Goal: Find specific page/section: Find specific page/section

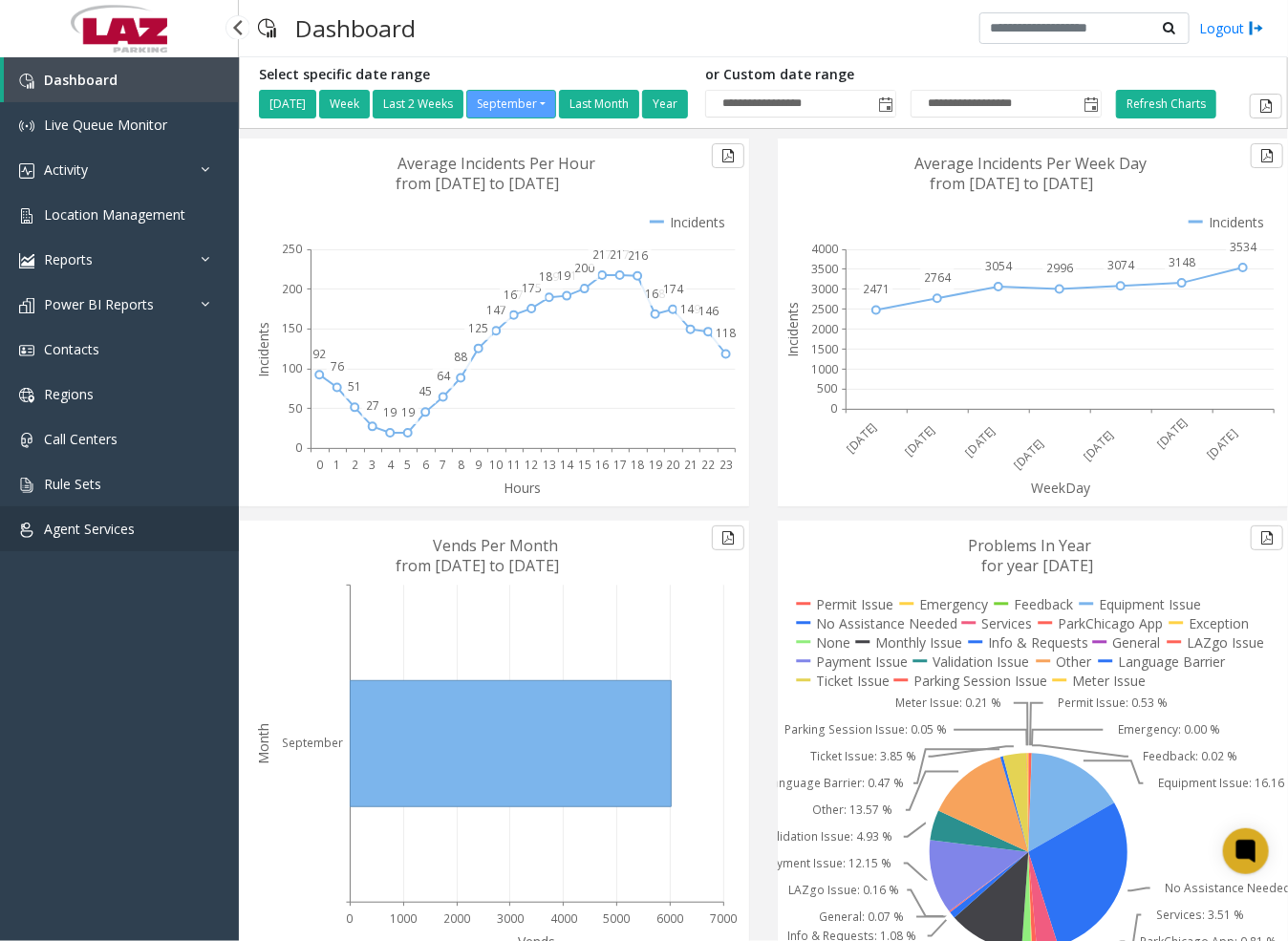
click at [90, 524] on span "Agent Services" at bounding box center [90, 528] width 91 height 18
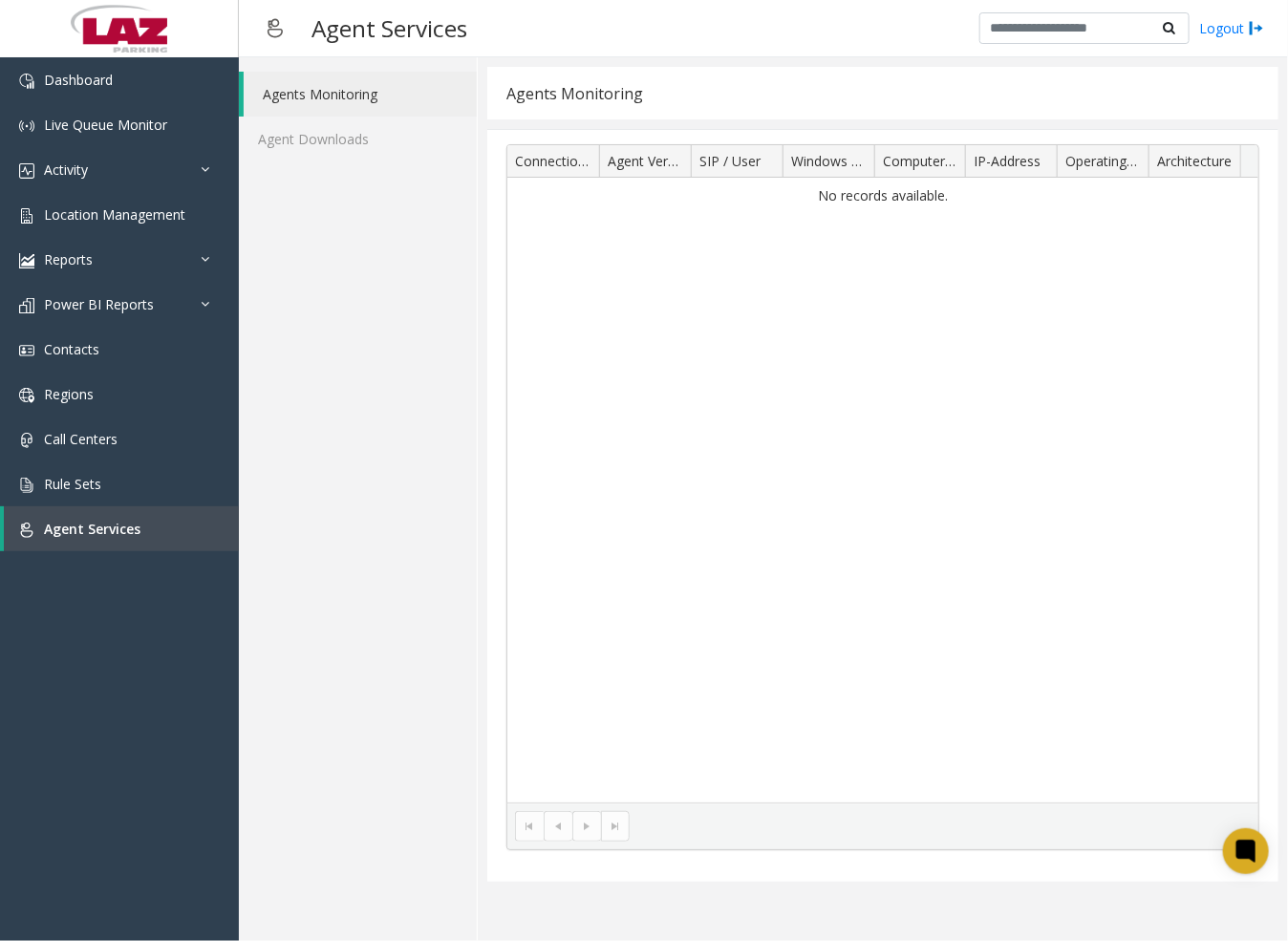
click at [720, 575] on div "No records available." at bounding box center [882, 490] width 751 height 625
click at [72, 520] on span "Agent Services" at bounding box center [93, 528] width 97 height 18
click at [99, 527] on span "Agent Services" at bounding box center [93, 528] width 97 height 18
click at [368, 87] on link "Agents Monitoring" at bounding box center [359, 94] width 233 height 44
click at [81, 156] on link "Activity" at bounding box center [119, 169] width 239 height 44
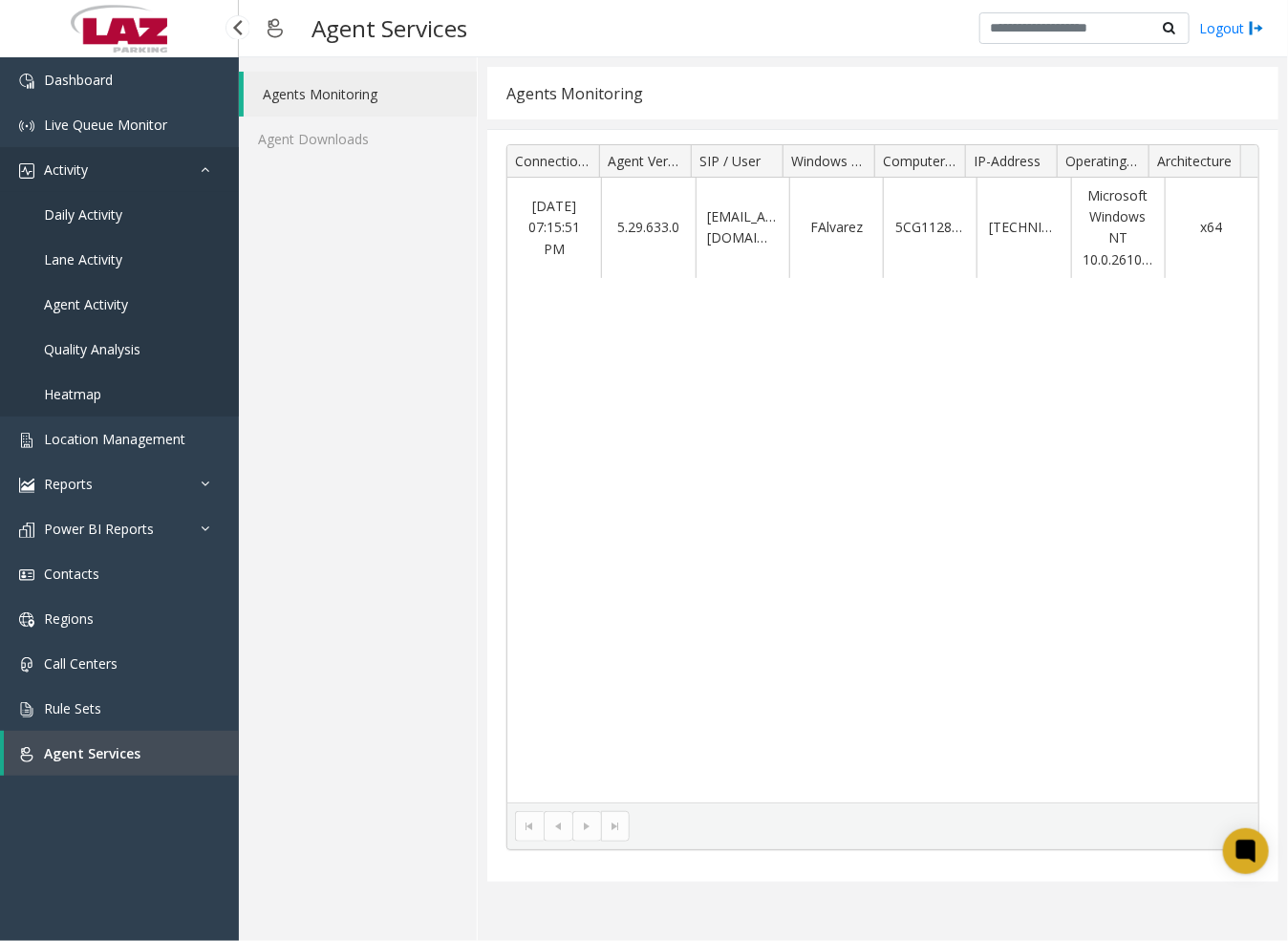
click at [65, 160] on span "Activity" at bounding box center [67, 169] width 44 height 18
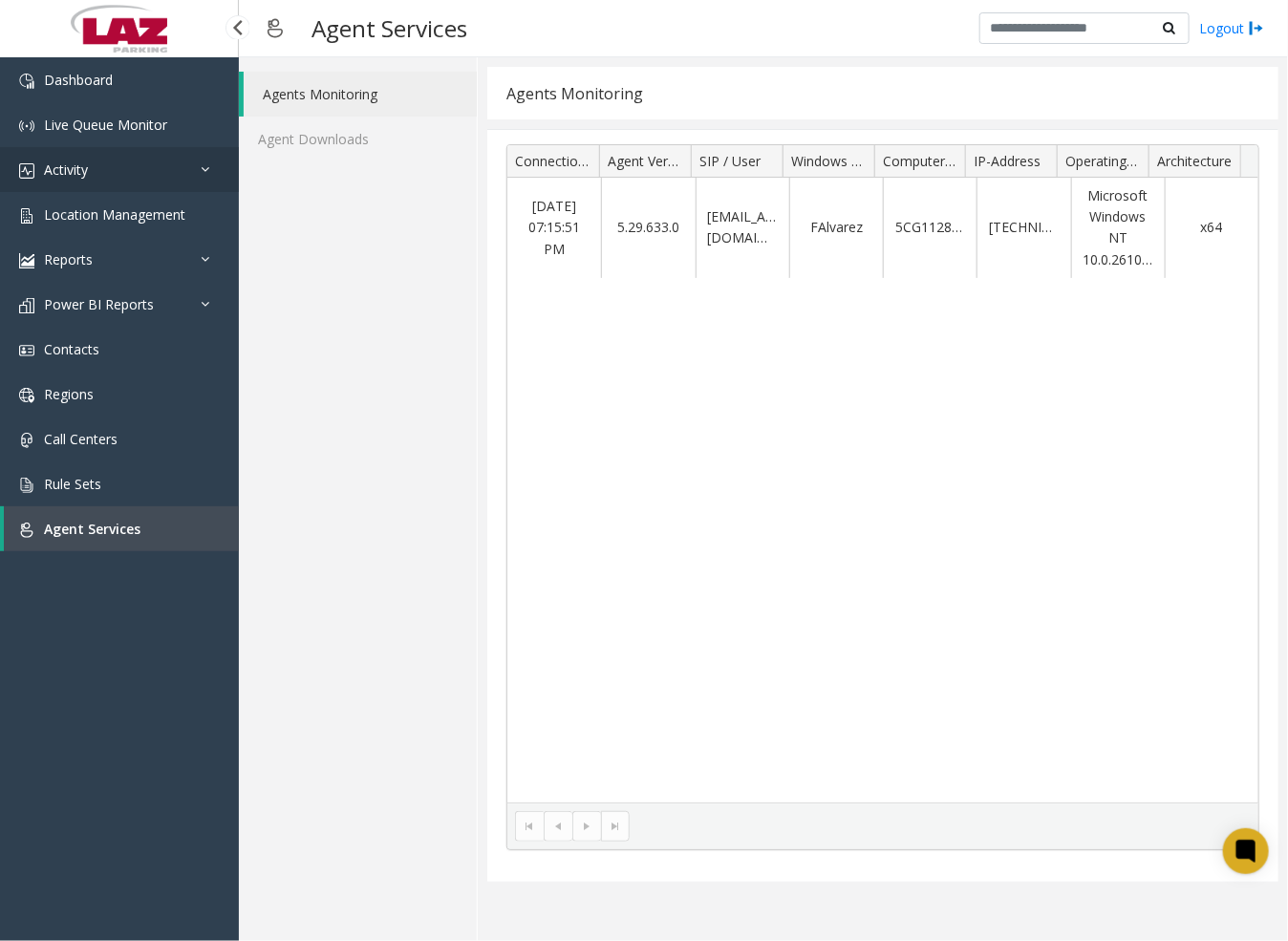
click at [65, 160] on span "Activity" at bounding box center [67, 169] width 44 height 18
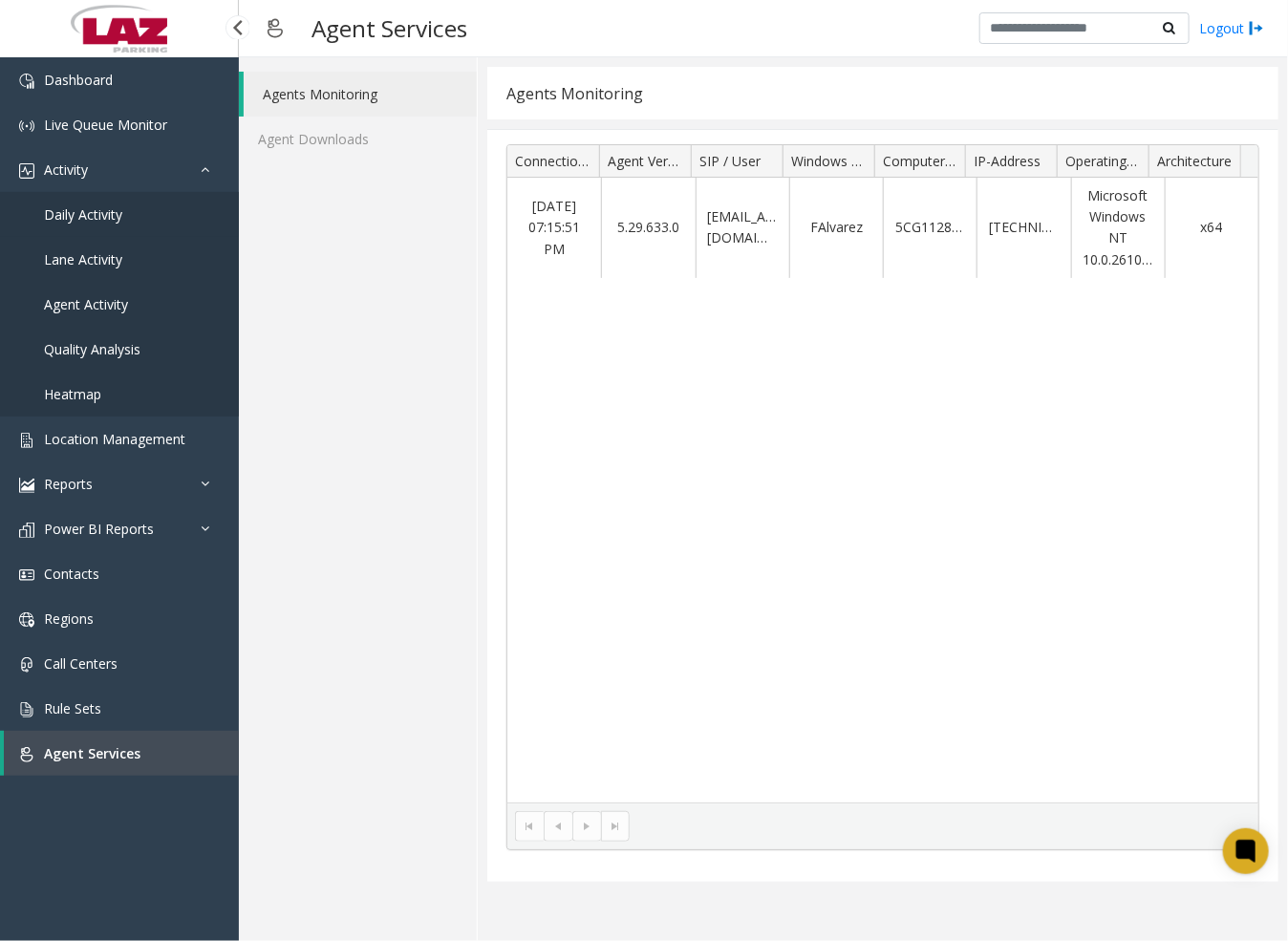
click at [93, 211] on span "Daily Activity" at bounding box center [83, 214] width 78 height 18
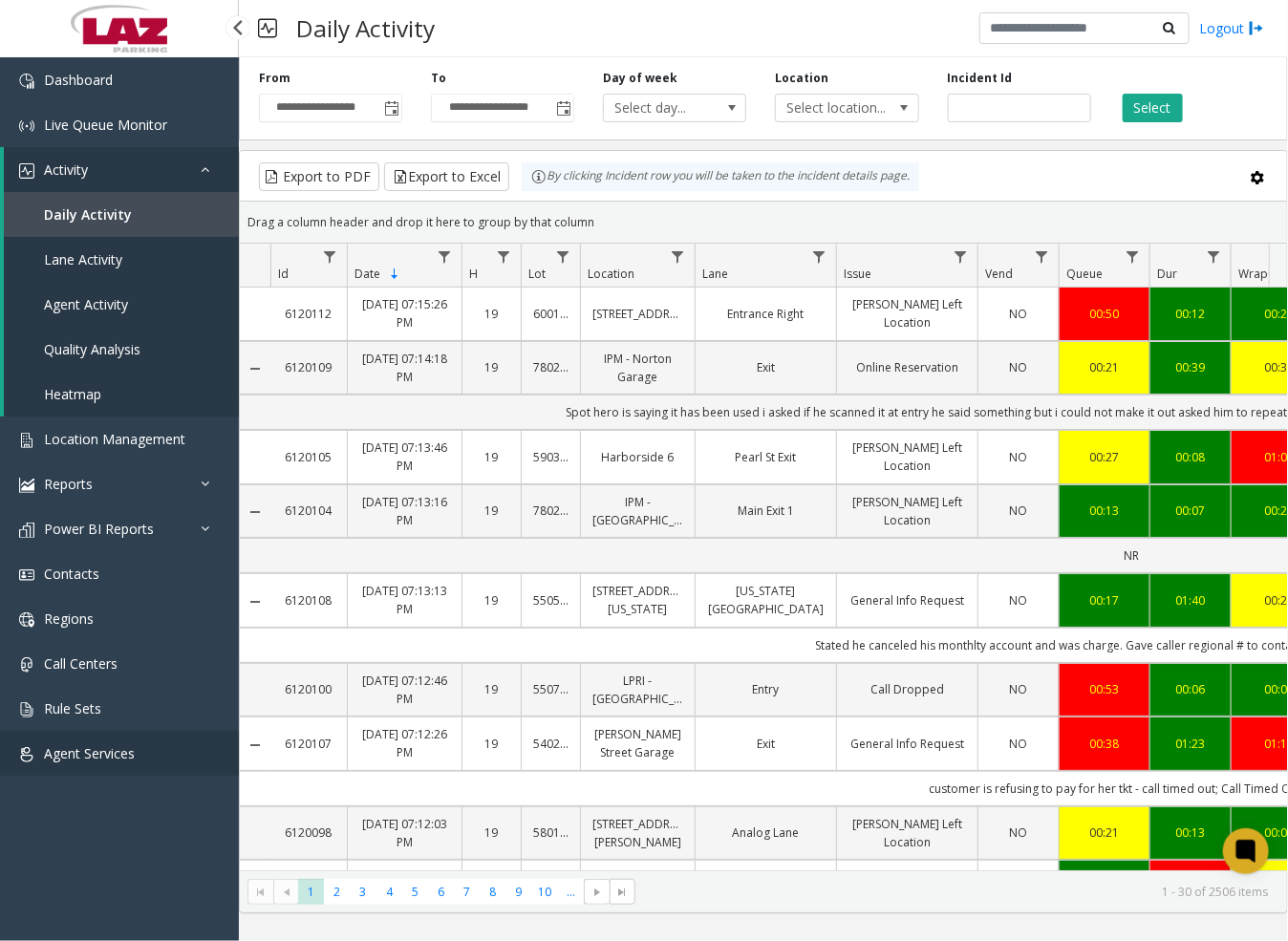
click at [72, 745] on span "Agent Services" at bounding box center [90, 754] width 91 height 18
